Goal: Task Accomplishment & Management: Use online tool/utility

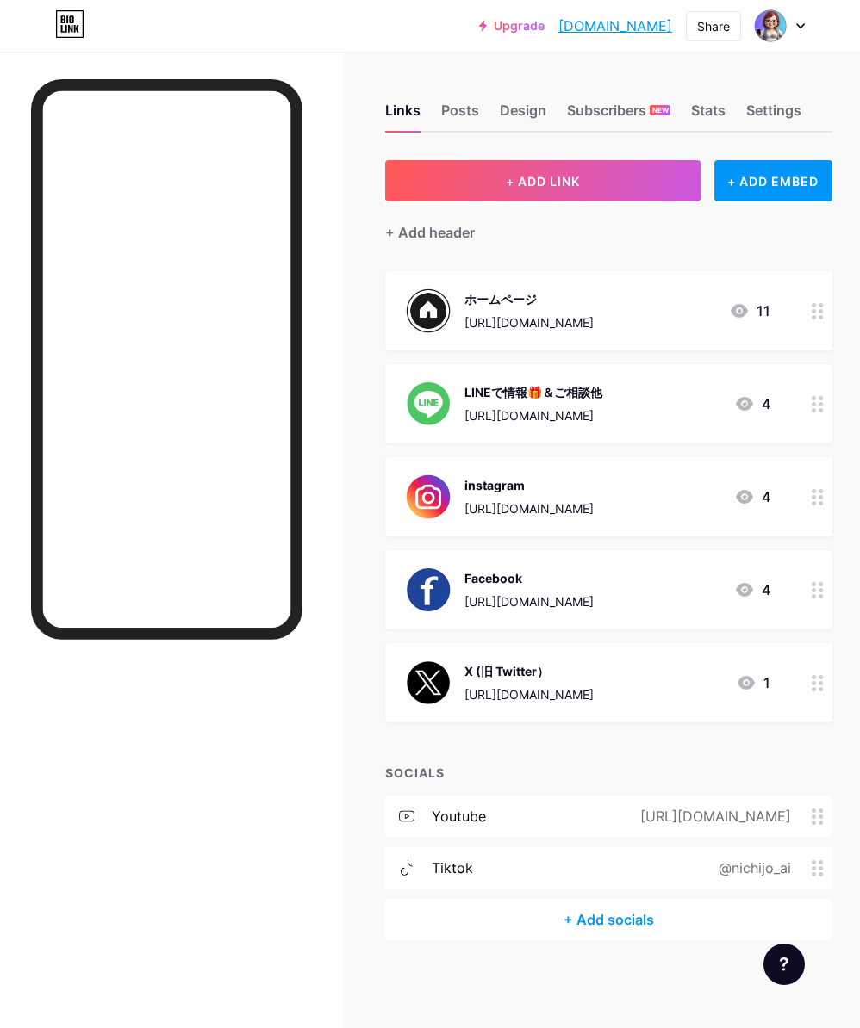
click at [494, 407] on div "[URL][DOMAIN_NAME]" at bounding box center [533, 416] width 138 height 18
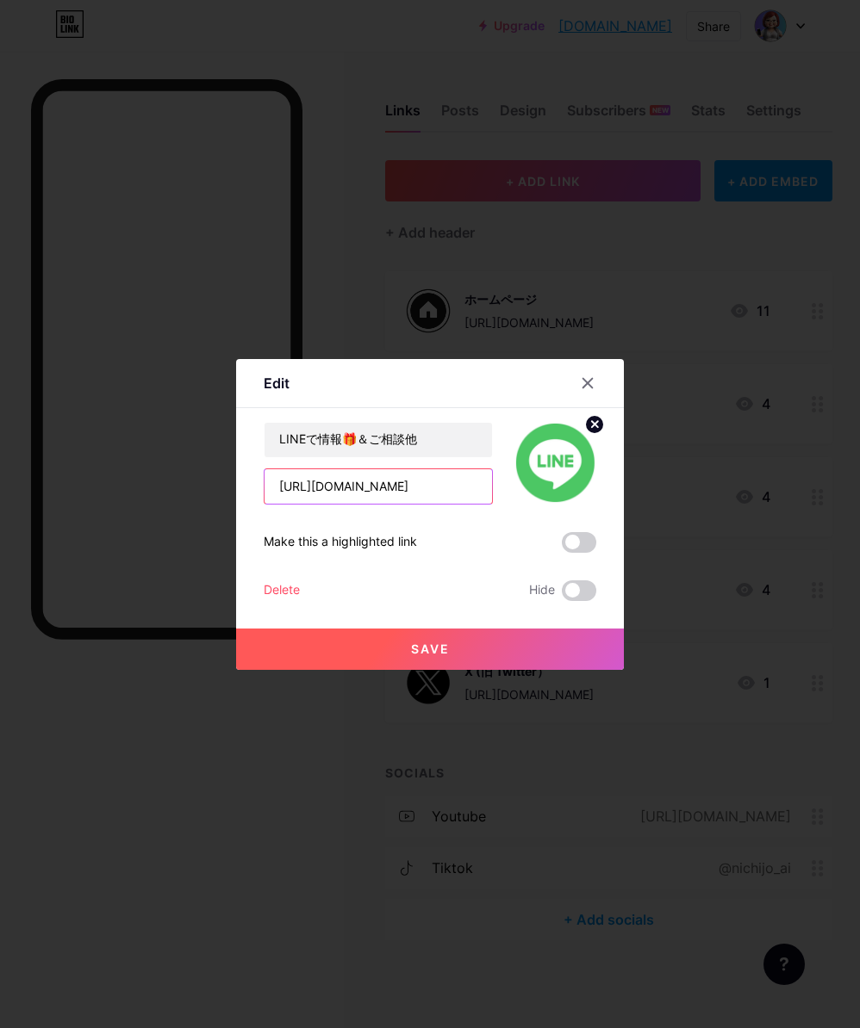
click at [413, 488] on input "[URL][DOMAIN_NAME]" at bounding box center [377, 486] width 227 height 34
drag, startPoint x: 413, startPoint y: 487, endPoint x: 235, endPoint y: 484, distance: 178.3
click at [240, 487] on div "Edit Content YouTube Play YouTube video without leaving your page. ADD Vimeo Pl…" at bounding box center [430, 514] width 388 height 311
click at [437, 500] on input "text" at bounding box center [377, 486] width 227 height 34
click at [301, 493] on input "text" at bounding box center [377, 486] width 227 height 34
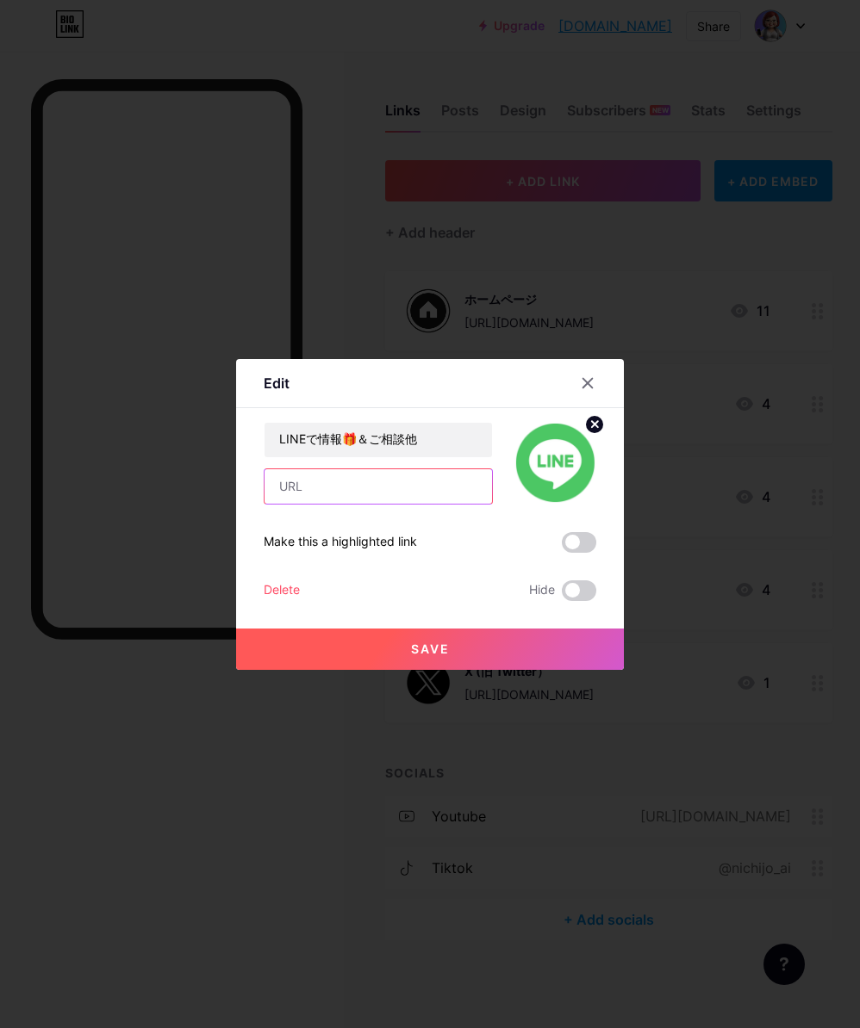
paste input "https://bit.ly/4lhfigp"
type input "https://bit.ly/4lhfigp"
click at [428, 651] on span "Save" at bounding box center [430, 649] width 39 height 15
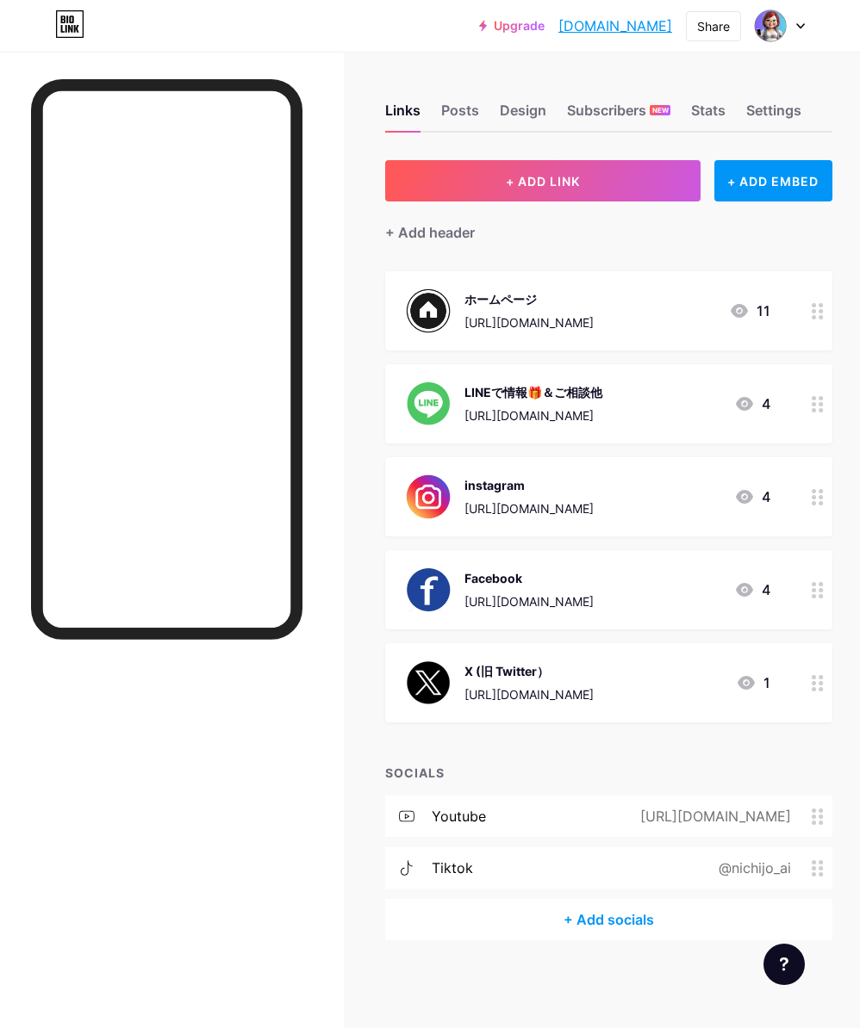
click at [535, 412] on div "https://bit.ly/4lhfigp" at bounding box center [533, 416] width 138 height 18
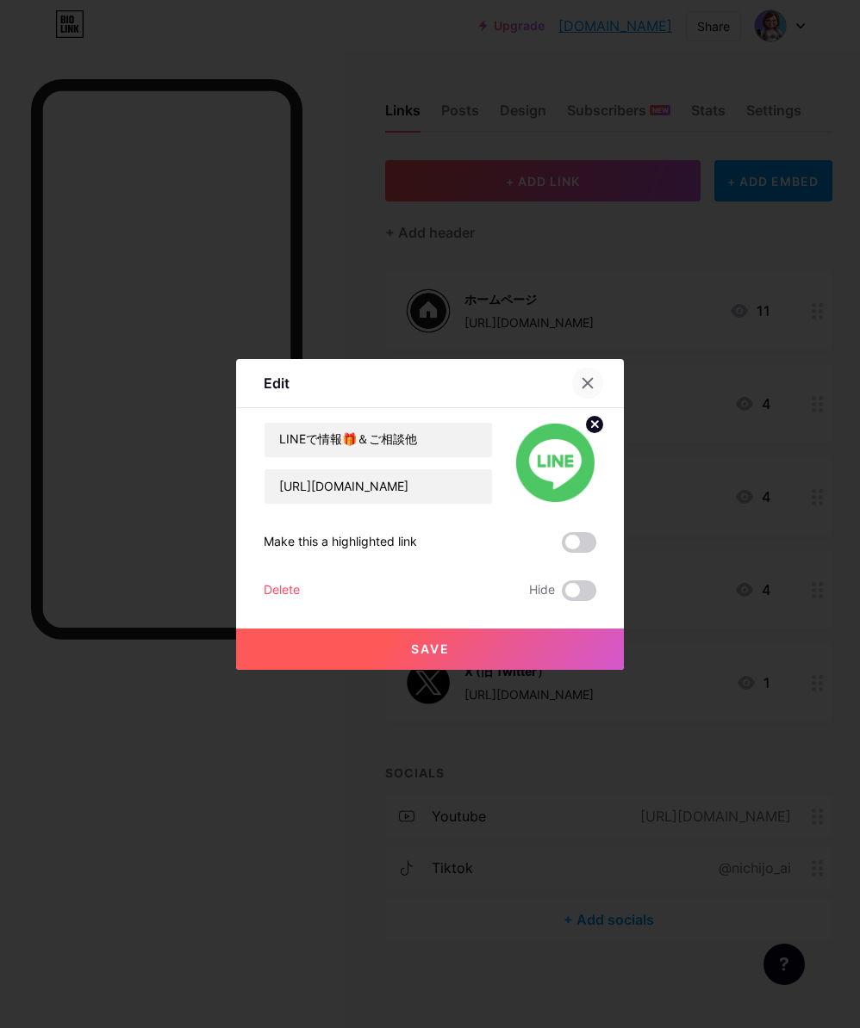
click at [589, 385] on div at bounding box center [587, 383] width 31 height 31
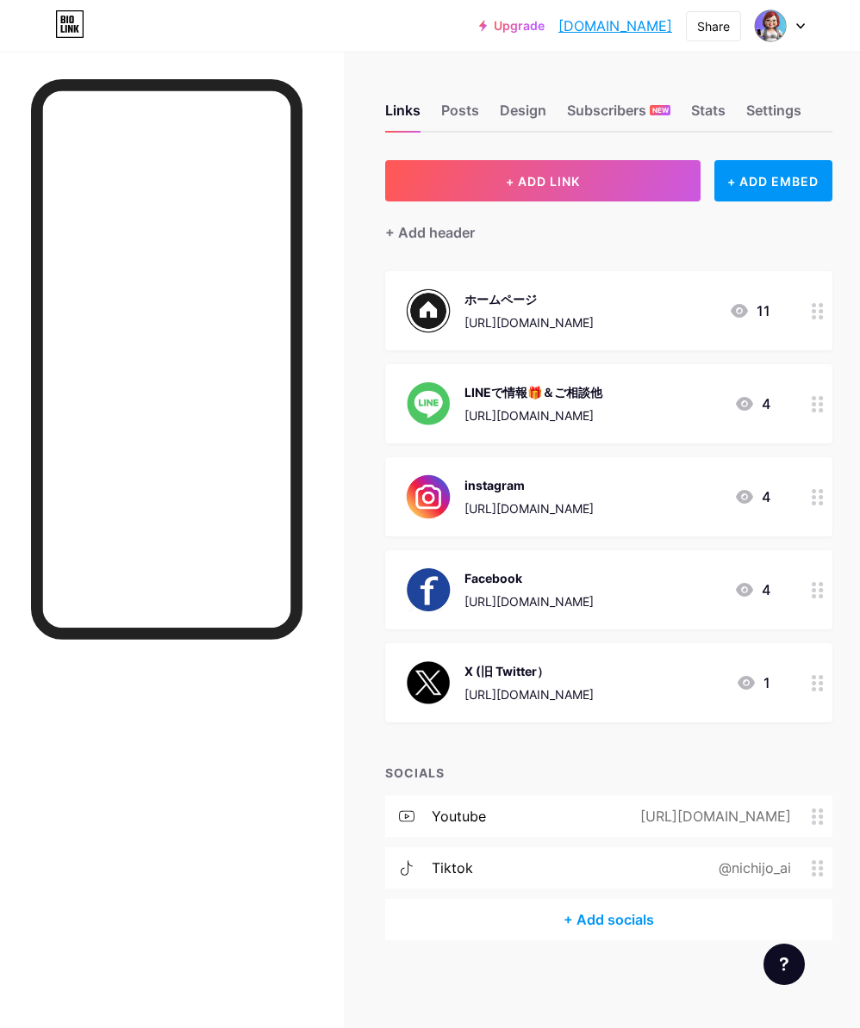
click at [473, 385] on div "LINEで情報🎁＆ご相談他" at bounding box center [533, 392] width 138 height 18
click at [413, 646] on span "Save" at bounding box center [430, 649] width 39 height 15
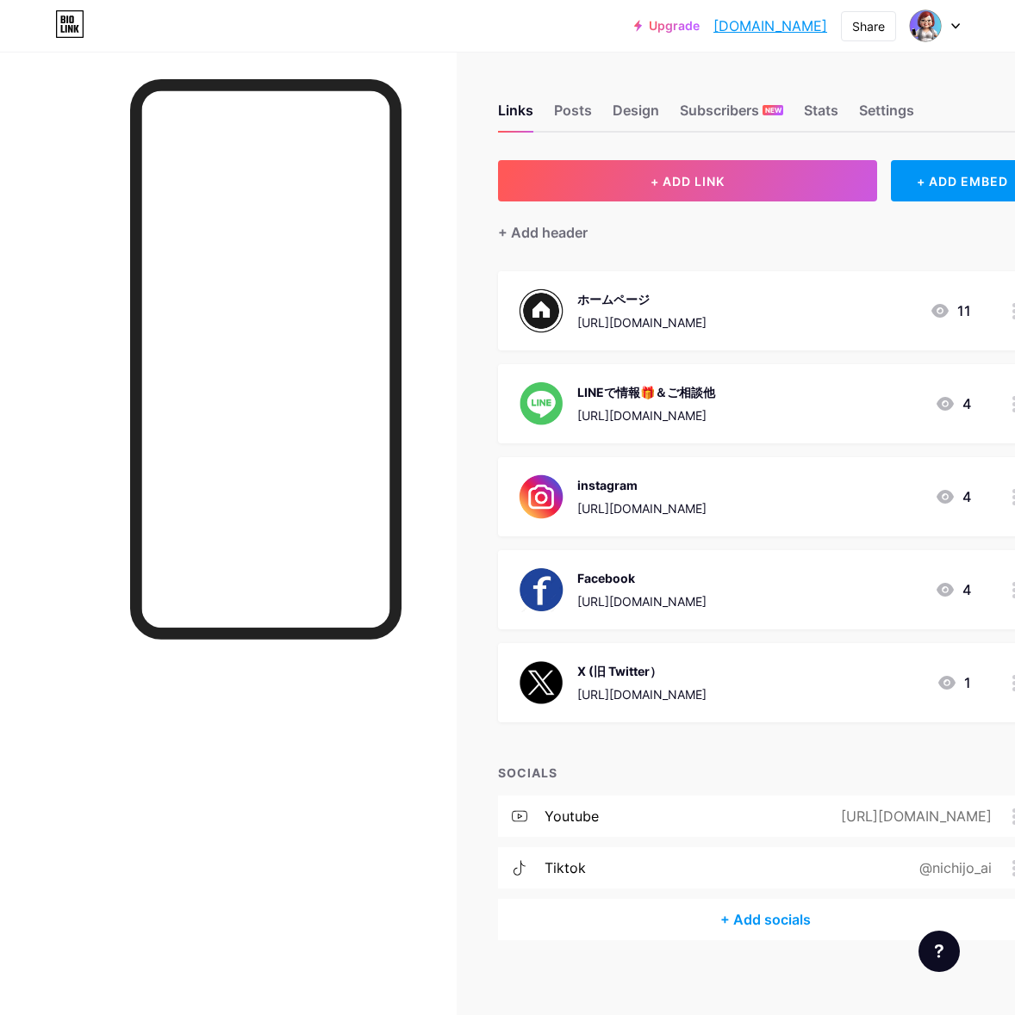
click at [553, 402] on img at bounding box center [540, 404] width 45 height 45
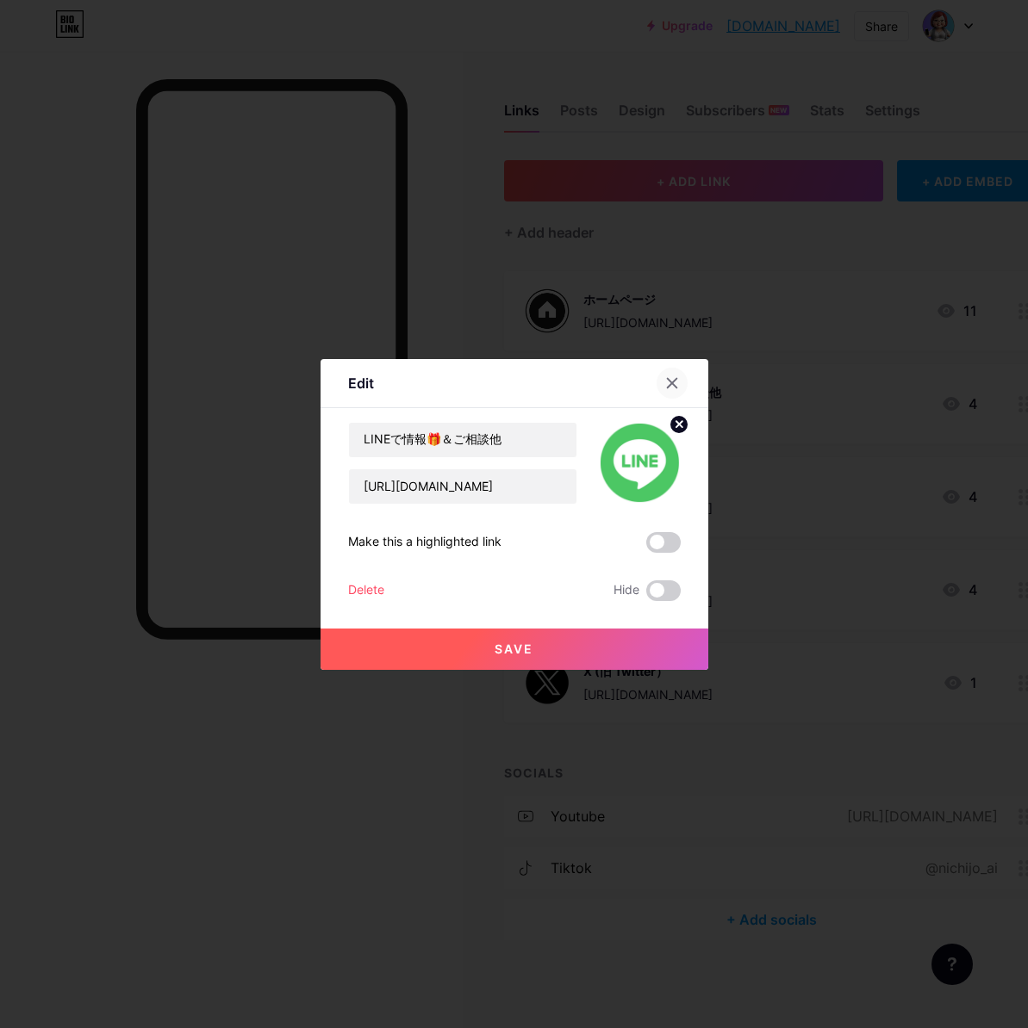
click at [665, 383] on icon at bounding box center [672, 383] width 14 height 14
